Goal: Navigation & Orientation: Find specific page/section

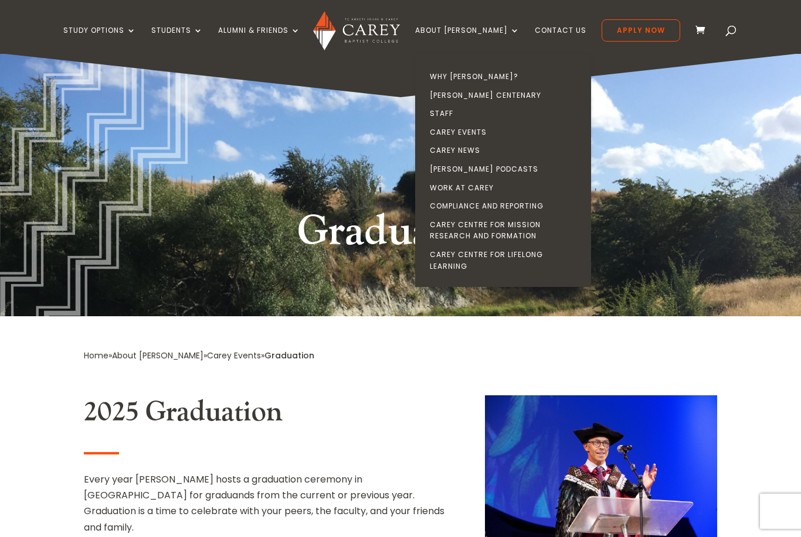
click at [499, 125] on link "Carey Events" at bounding box center [506, 132] width 176 height 19
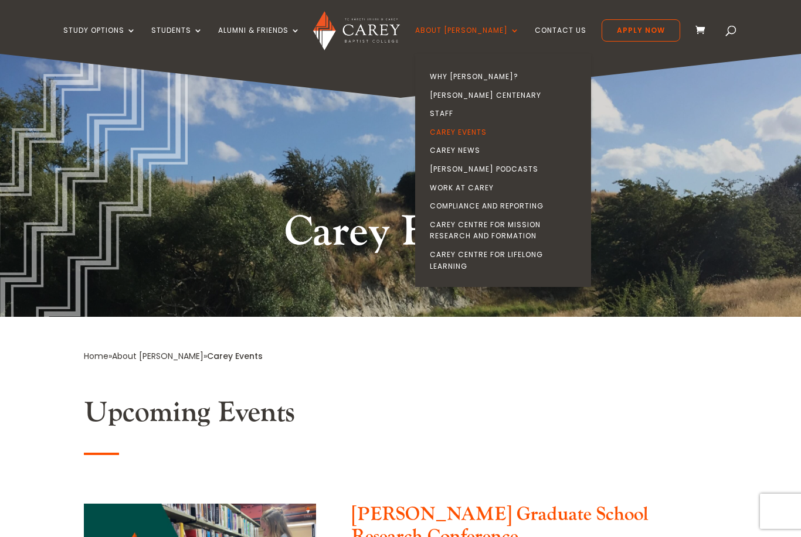
click at [474, 110] on link "Staff" at bounding box center [506, 113] width 176 height 19
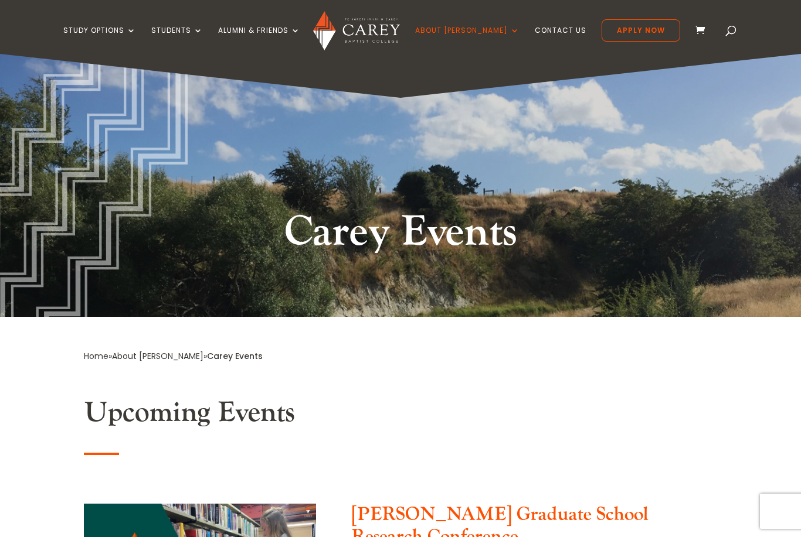
click at [730, 271] on div "Carey Events" at bounding box center [400, 185] width 801 height 263
click at [572, 13] on div "Study Options Certificate in [DEMOGRAPHIC_DATA] Leadership (Micro-credential) I…" at bounding box center [400, 27] width 764 height 54
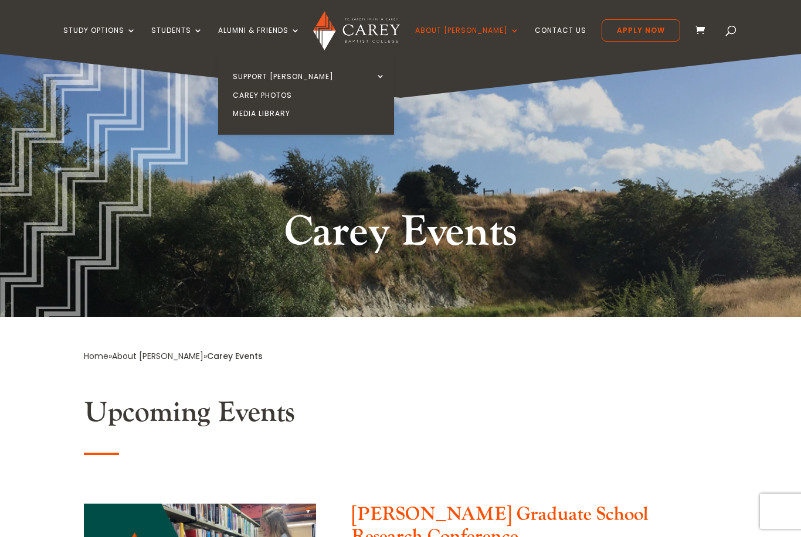
click at [312, 110] on link "Media Library" at bounding box center [309, 113] width 176 height 19
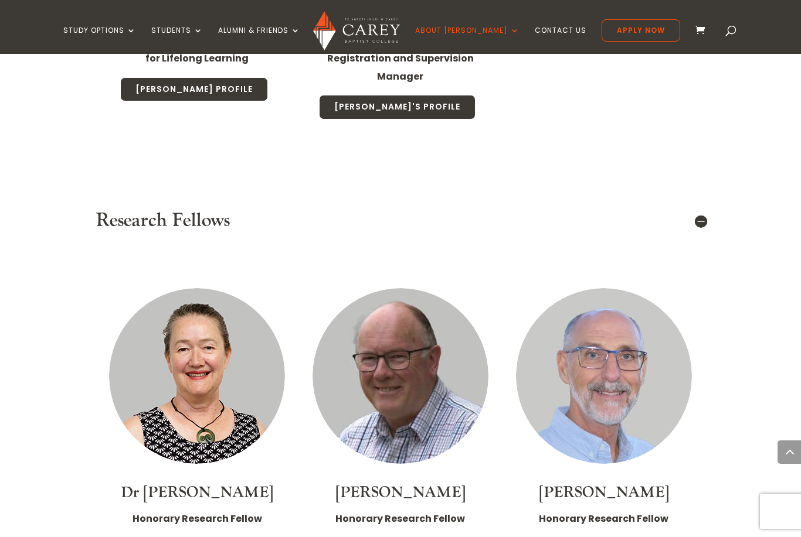
scroll to position [6404, 0]
